Goal: Information Seeking & Learning: Find specific fact

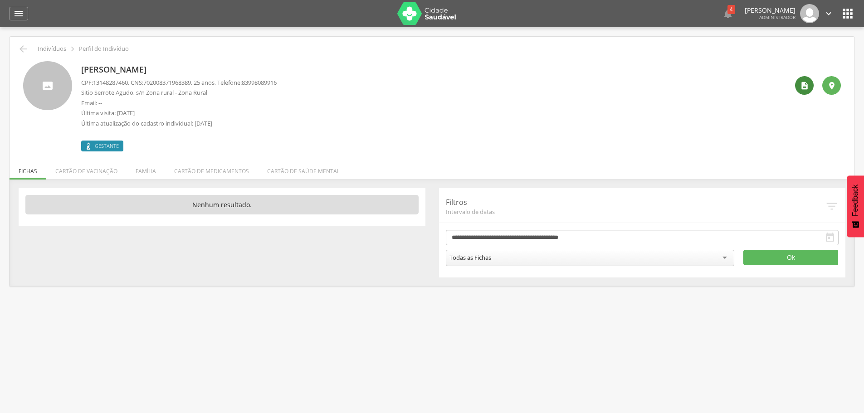
click at [801, 92] on div "" at bounding box center [804, 85] width 19 height 19
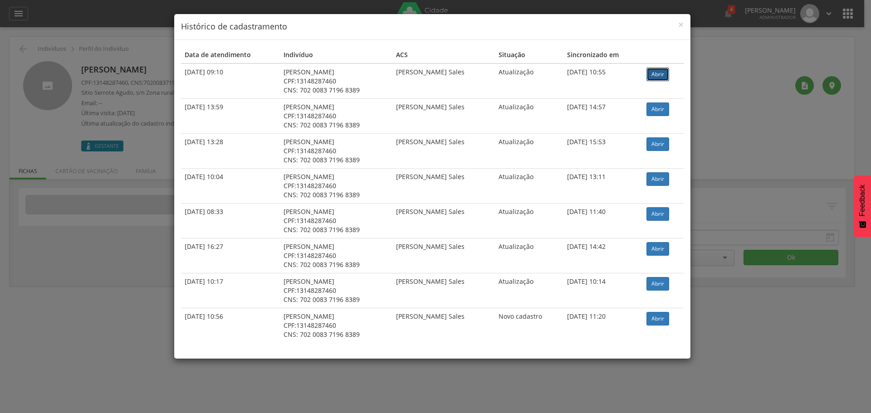
click at [665, 72] on link "Abrir" at bounding box center [657, 75] width 23 height 14
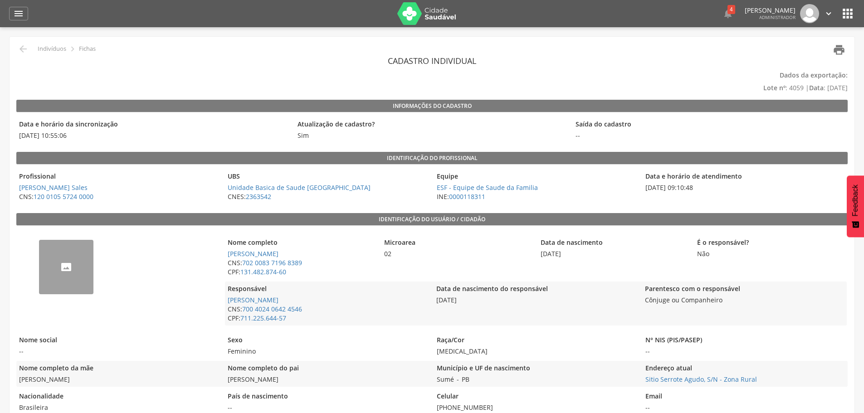
click at [836, 49] on icon "" at bounding box center [838, 50] width 13 height 13
drag, startPoint x: 289, startPoint y: 272, endPoint x: 243, endPoint y: 276, distance: 46.9
click at [243, 276] on span "CPF: 131.482.874-60" at bounding box center [301, 272] width 152 height 9
copy link "131.482.874-60"
click at [305, 262] on span "CNS: 702 0083 7196 8389" at bounding box center [301, 262] width 152 height 9
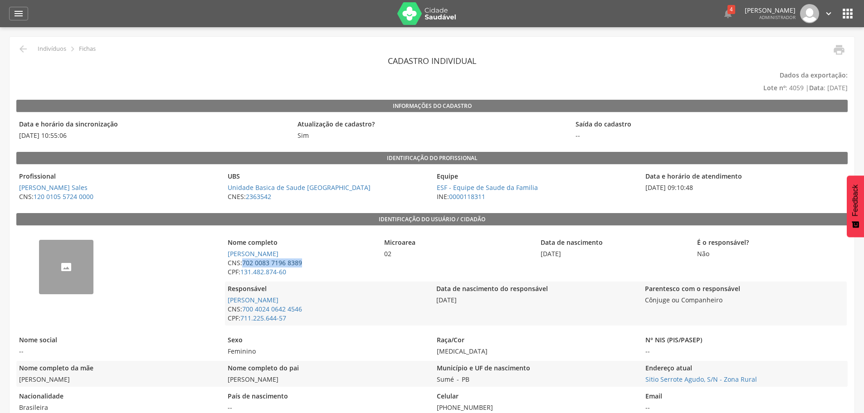
drag, startPoint x: 308, startPoint y: 263, endPoint x: 244, endPoint y: 264, distance: 63.9
click at [244, 264] on span "CNS: 702 0083 7196 8389" at bounding box center [301, 262] width 152 height 9
copy link "702 0083 7196 8389"
click at [769, 203] on div "Data e horário de atendimento 23/04/2025 09:10:48" at bounding box center [744, 186] width 204 height 35
